Goal: Information Seeking & Learning: Learn about a topic

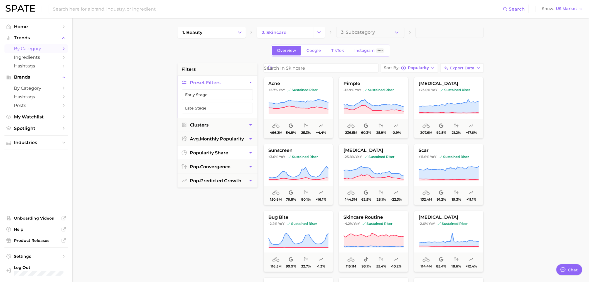
click at [248, 154] on icon "button" at bounding box center [251, 153] width 6 height 6
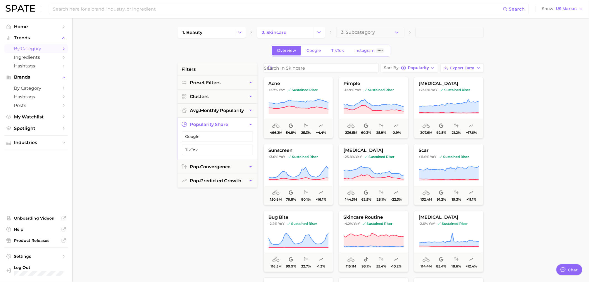
click at [255, 126] on button "popularity share" at bounding box center [218, 125] width 80 height 14
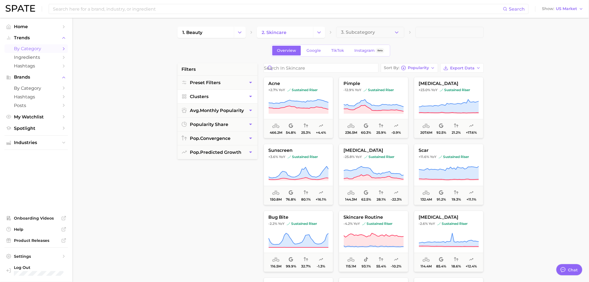
click at [249, 92] on button "Clusters" at bounding box center [218, 97] width 80 height 14
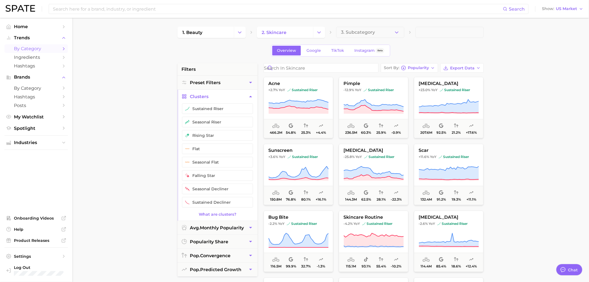
click at [249, 92] on button "Clusters" at bounding box center [218, 97] width 80 height 14
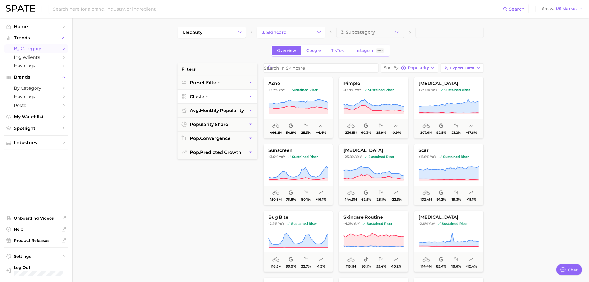
click at [249, 92] on button "Clusters" at bounding box center [218, 97] width 80 height 14
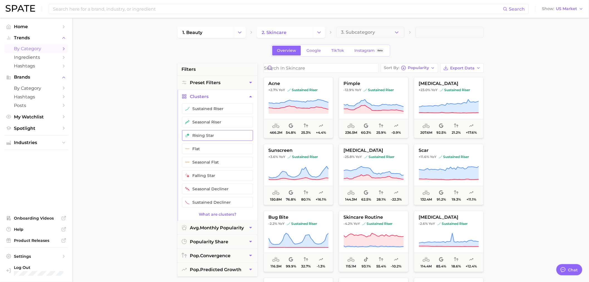
click at [227, 134] on button "rising star" at bounding box center [217, 135] width 71 height 11
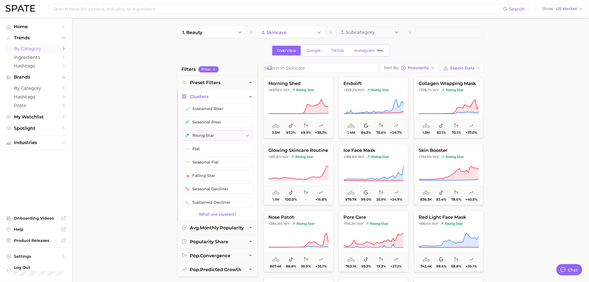
click at [520, 101] on main "1. beauty 2. skincare 3. Subcategory Overview Google TikTok Instagram Beta filt…" at bounding box center [330, 229] width 517 height 423
click at [43, 55] on span "Ingredients" at bounding box center [36, 57] width 45 height 5
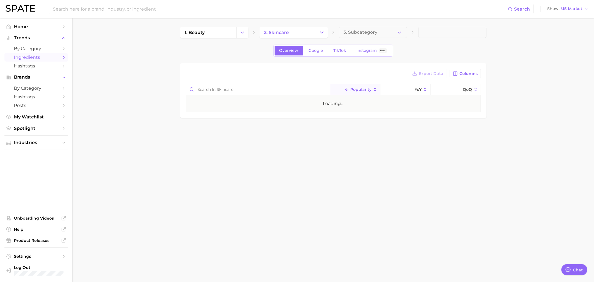
type textarea "x"
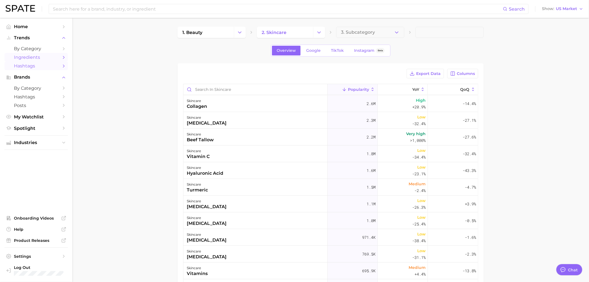
click at [30, 69] on span "Hashtags" at bounding box center [36, 65] width 45 height 5
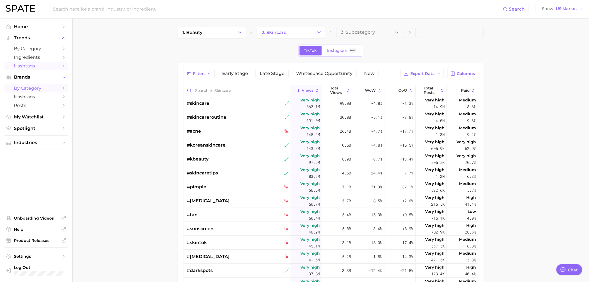
click at [40, 89] on span "by Category" at bounding box center [36, 88] width 45 height 5
